Goal: Information Seeking & Learning: Learn about a topic

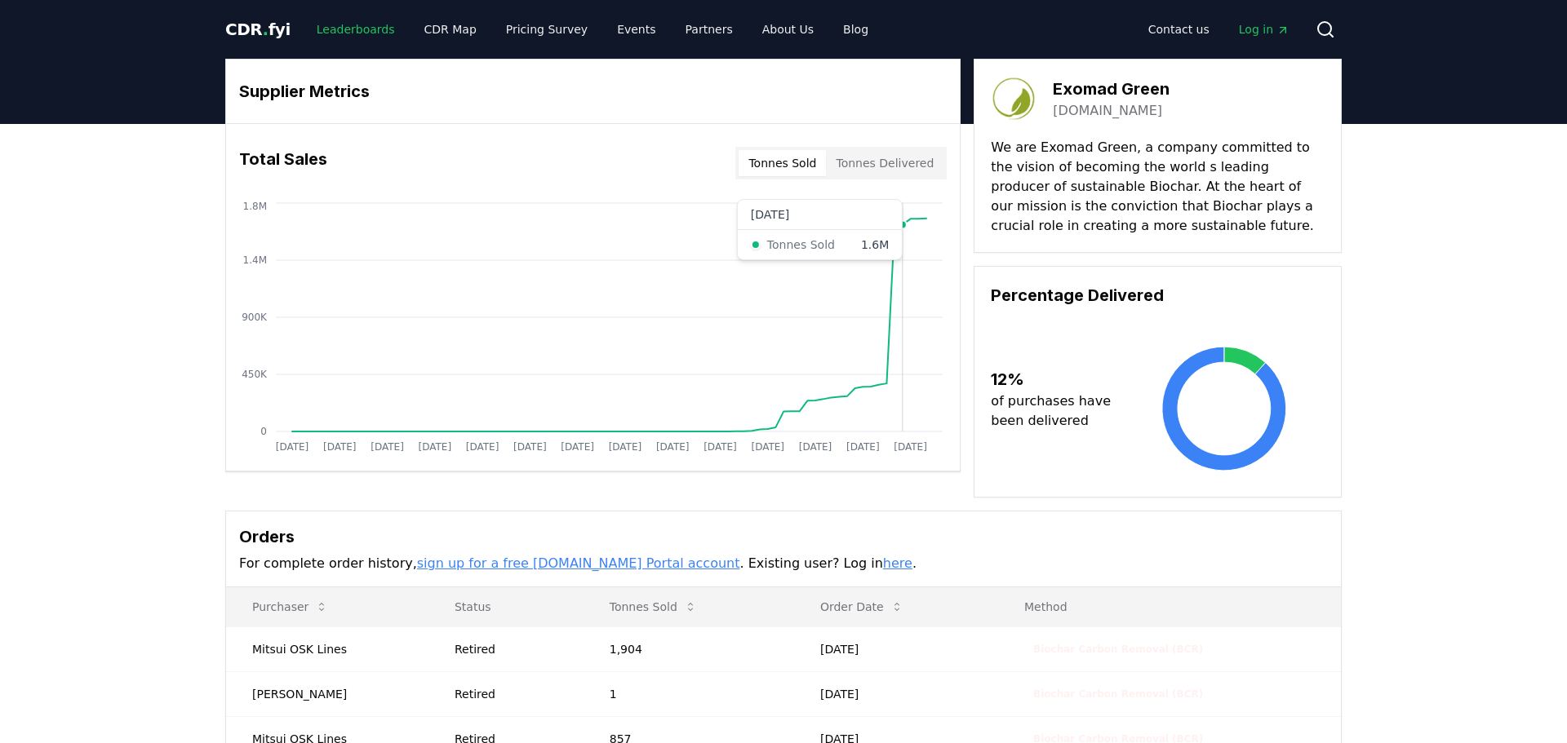
click at [352, 36] on link "Leaderboards" at bounding box center [356, 29] width 104 height 29
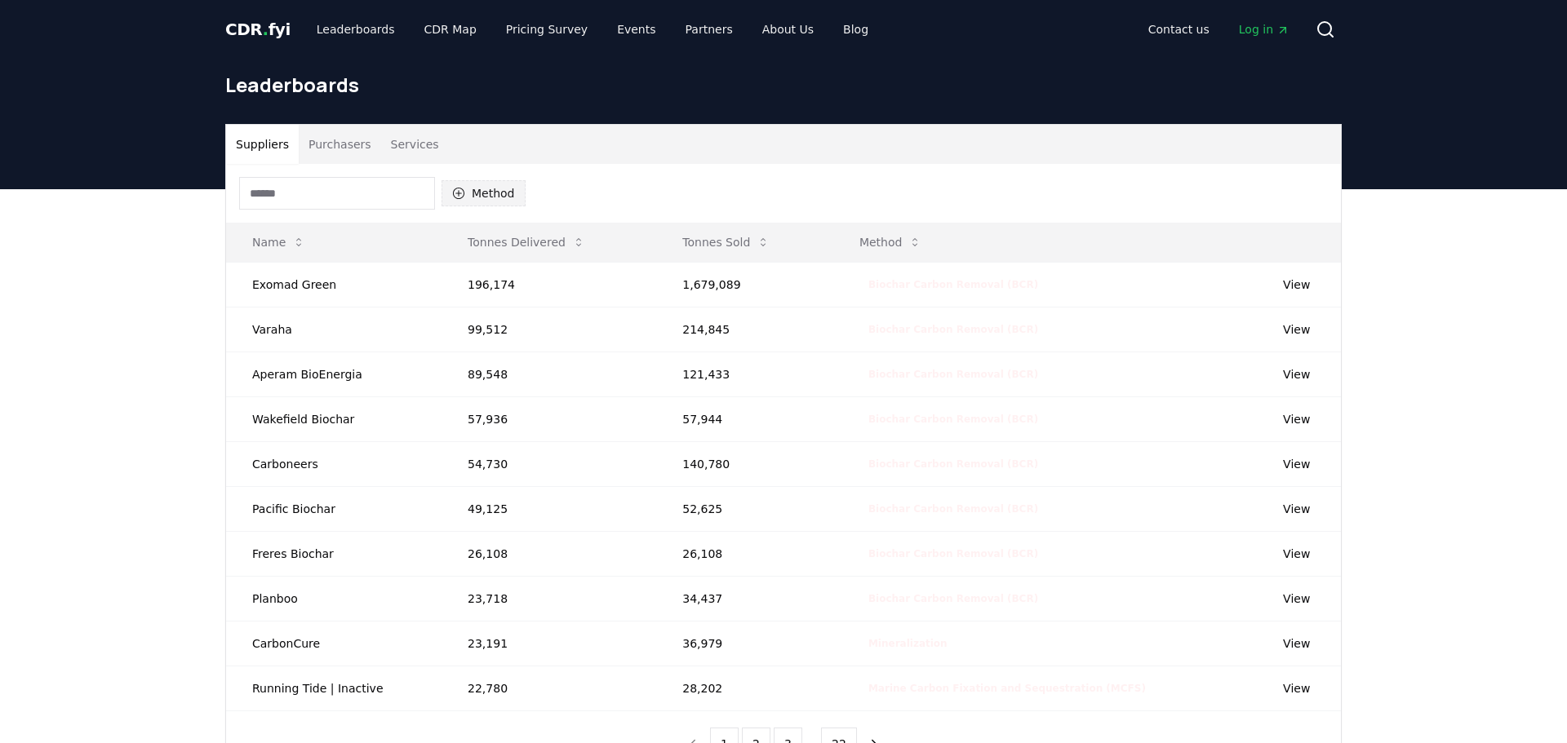
click at [499, 188] on button "Method" at bounding box center [483, 193] width 84 height 26
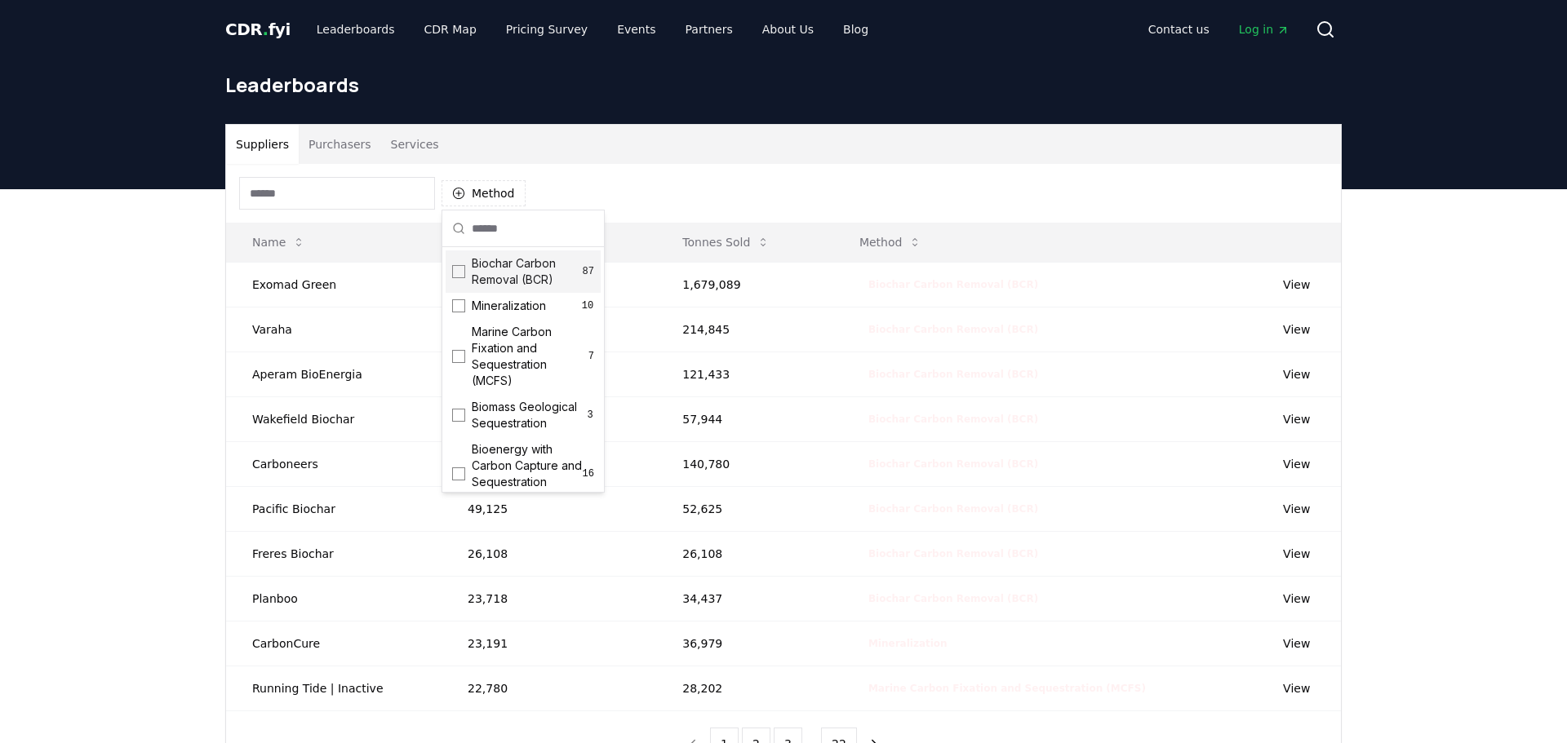
click at [542, 282] on span "Biochar Carbon Removal (BCR)" at bounding box center [527, 271] width 111 height 33
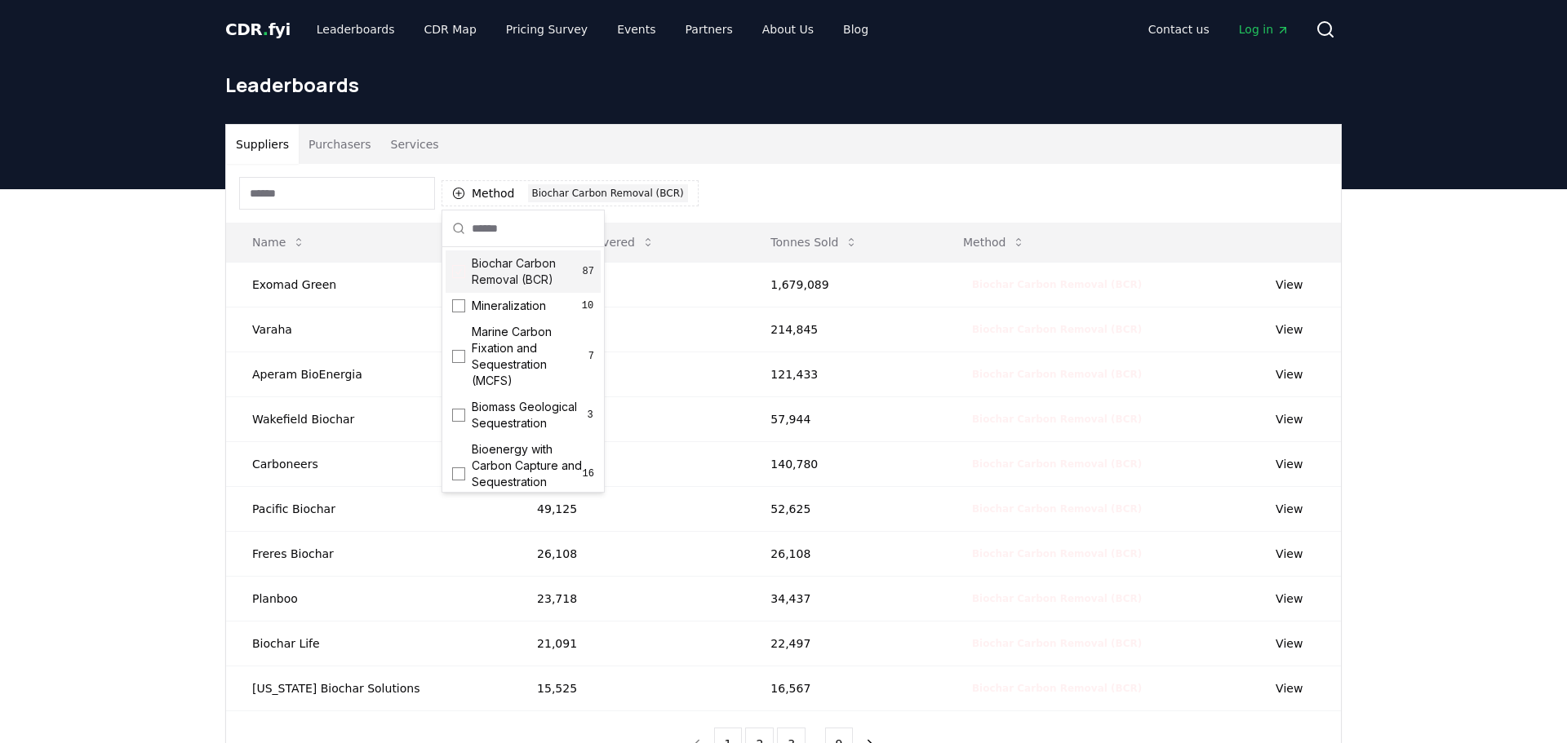
click at [807, 200] on div "Method 1 Biochar Carbon Removal (BCR)" at bounding box center [783, 193] width 1115 height 59
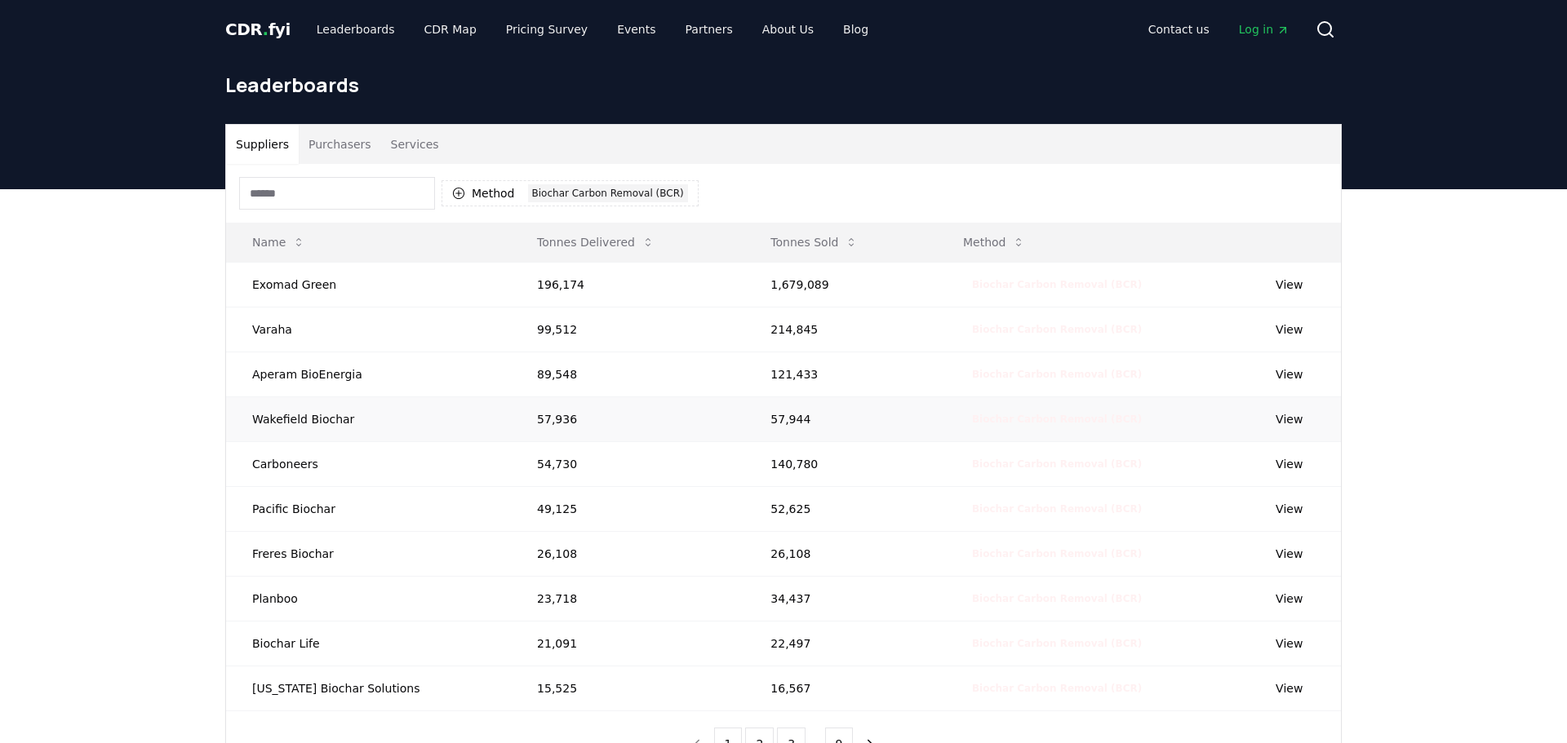
click at [1274, 429] on td "View" at bounding box center [1294, 419] width 91 height 45
click at [1278, 421] on link "View" at bounding box center [1288, 419] width 27 height 16
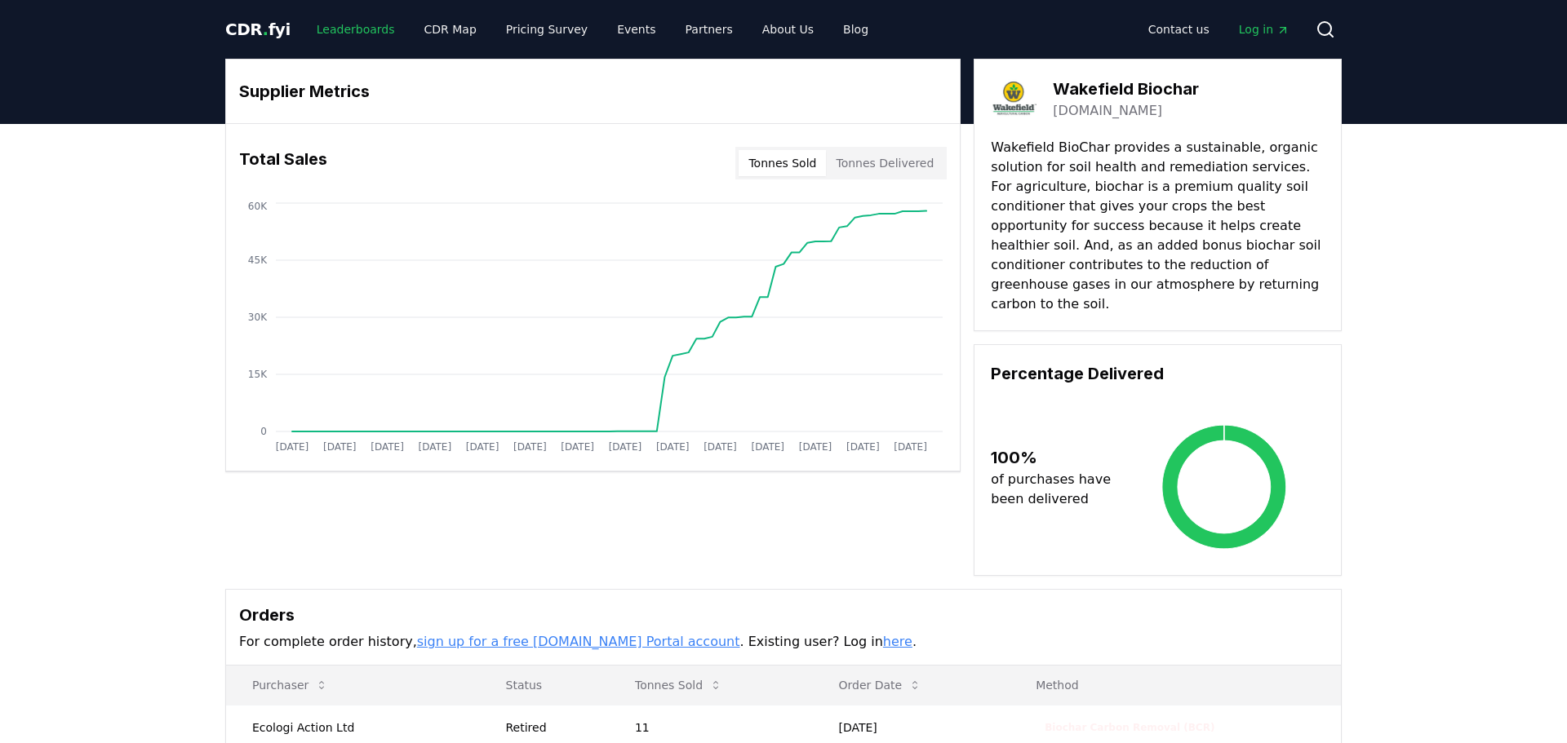
click at [332, 41] on link "Leaderboards" at bounding box center [356, 29] width 104 height 29
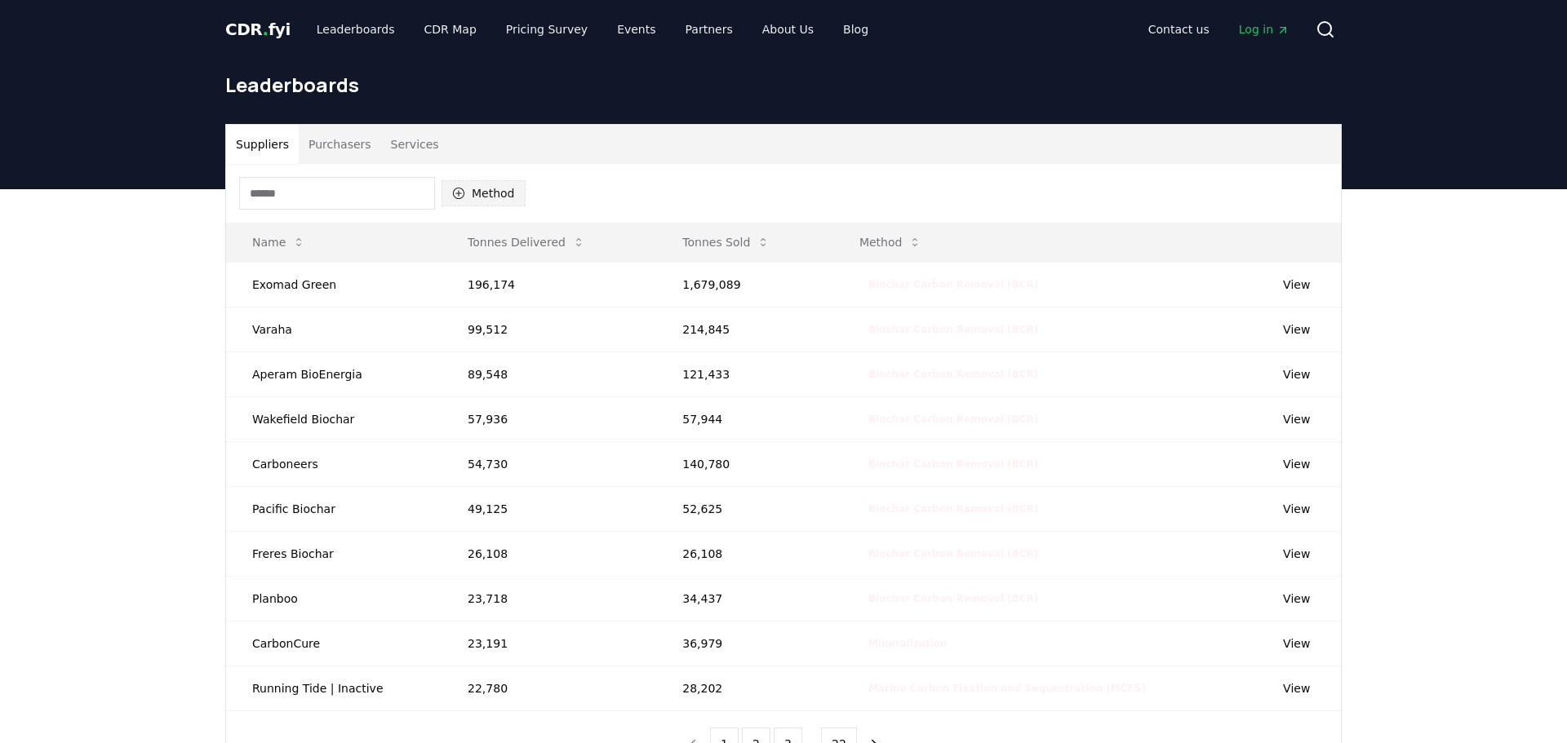
click at [509, 203] on button "Method" at bounding box center [483, 193] width 84 height 26
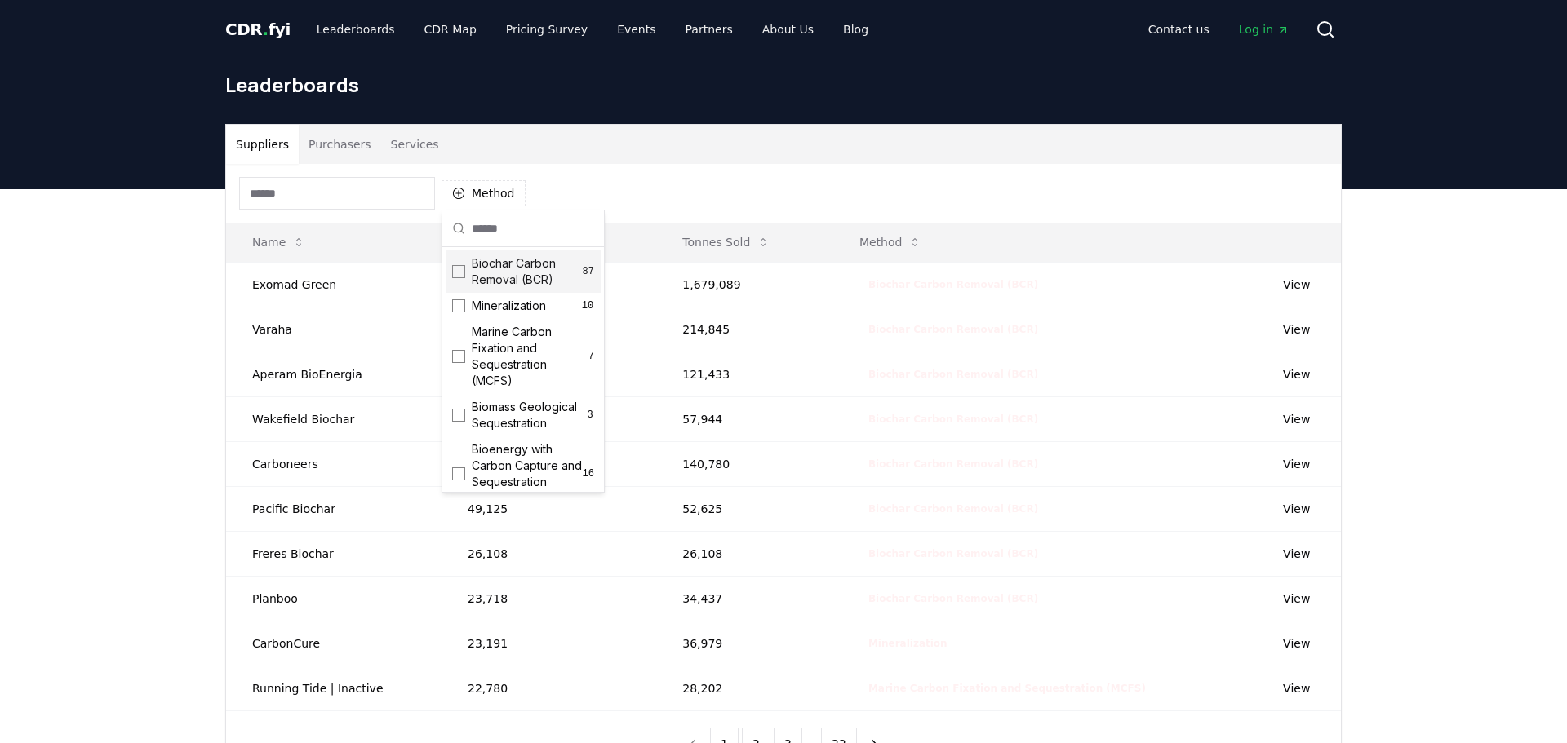
click at [528, 286] on span "Biochar Carbon Removal (BCR)" at bounding box center [527, 271] width 111 height 33
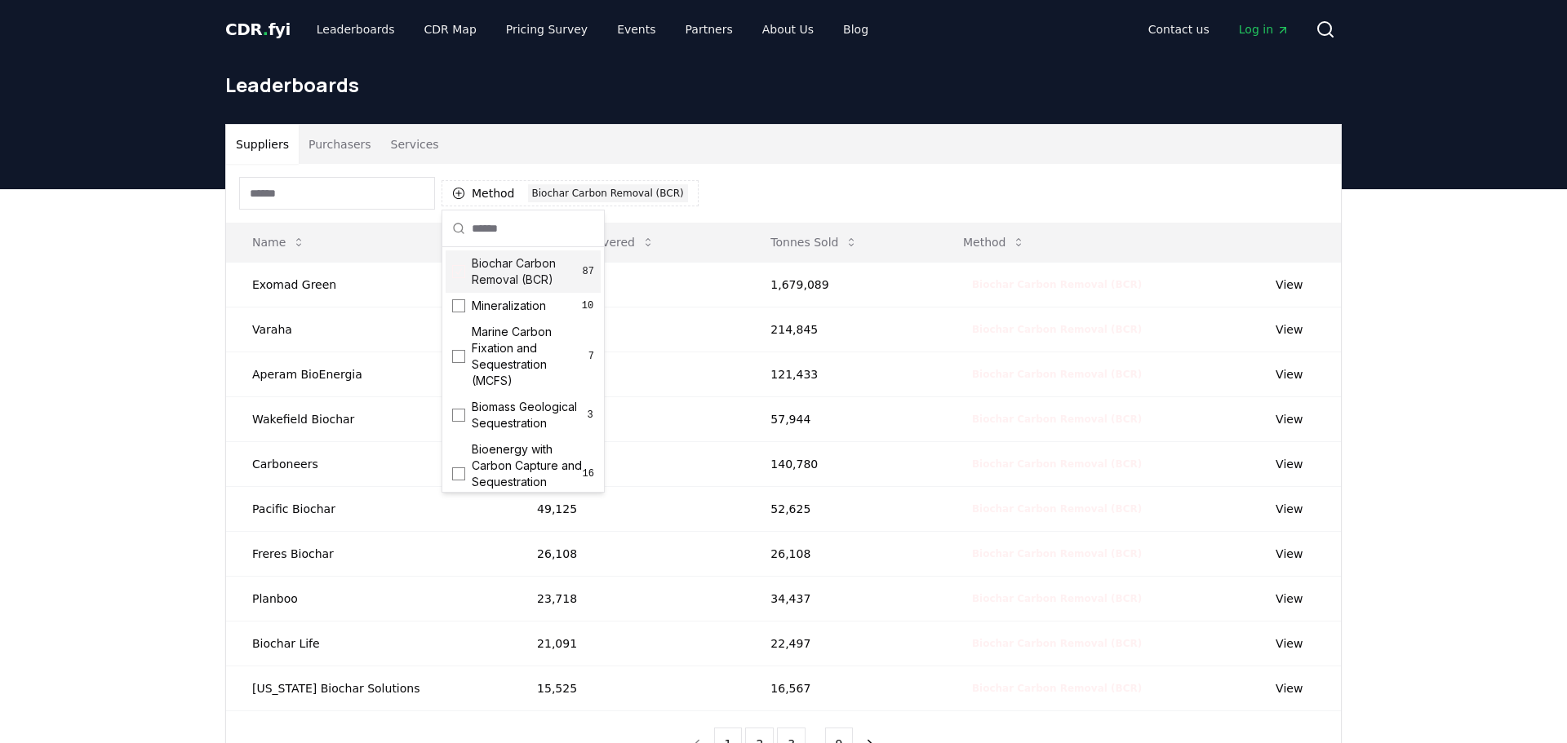
click at [375, 185] on input at bounding box center [337, 193] width 196 height 33
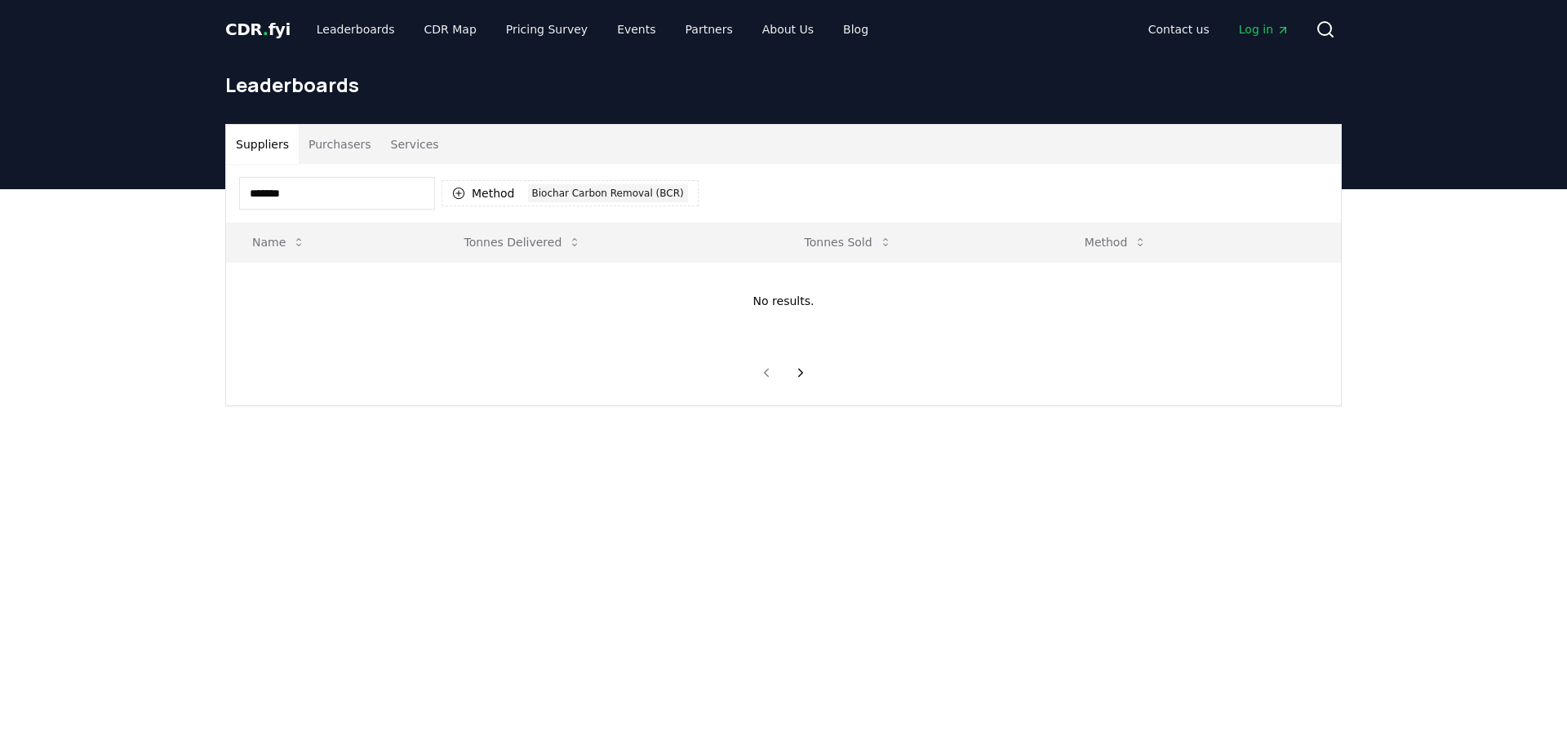
type input "*******"
